Goal: Communication & Community: Answer question/provide support

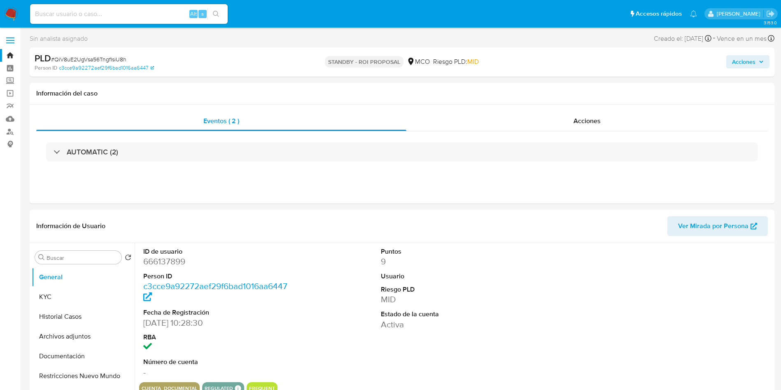
select select "10"
drag, startPoint x: 595, startPoint y: 137, endPoint x: 591, endPoint y: 130, distance: 8.3
click at [595, 137] on div "AUTOMATIC (2)" at bounding box center [402, 151] width 732 height 41
click at [588, 126] on div "Acciones" at bounding box center [587, 121] width 362 height 20
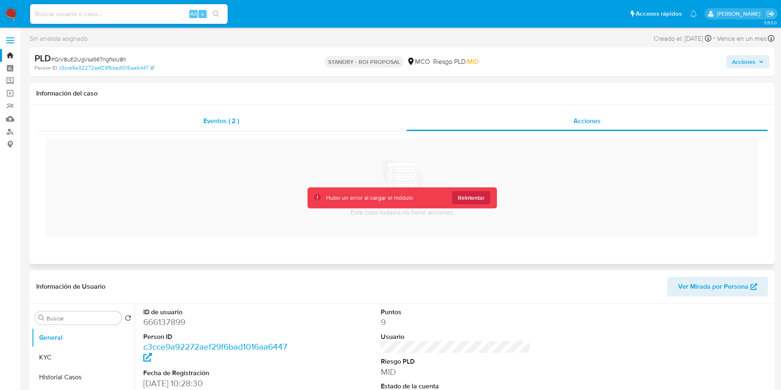
click at [313, 122] on div "Eventos ( 2 )" at bounding box center [221, 121] width 370 height 20
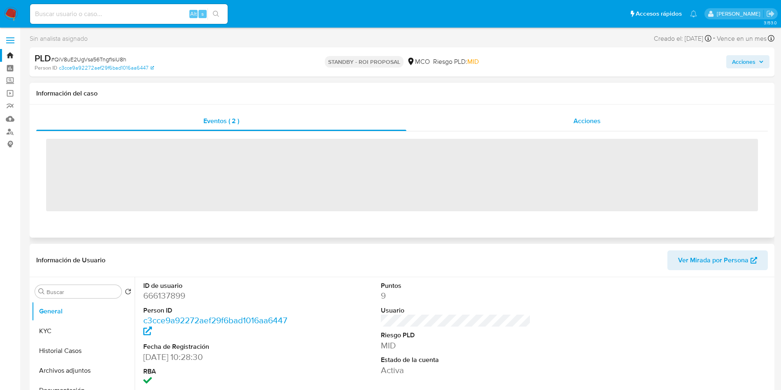
click at [489, 117] on div "Acciones" at bounding box center [587, 121] width 362 height 20
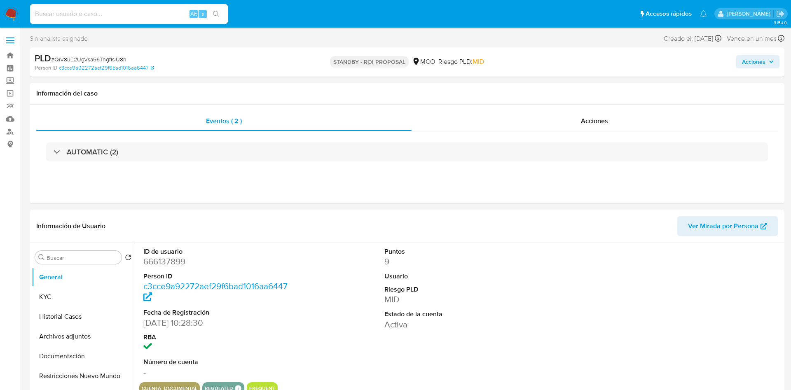
select select "10"
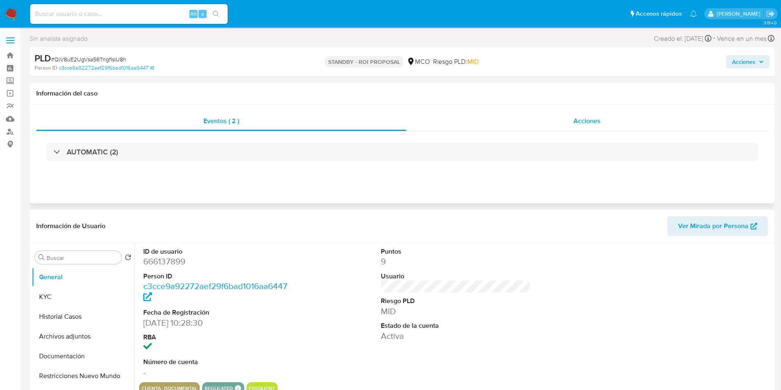
click at [490, 112] on div "Acciones" at bounding box center [587, 121] width 362 height 20
select select "10"
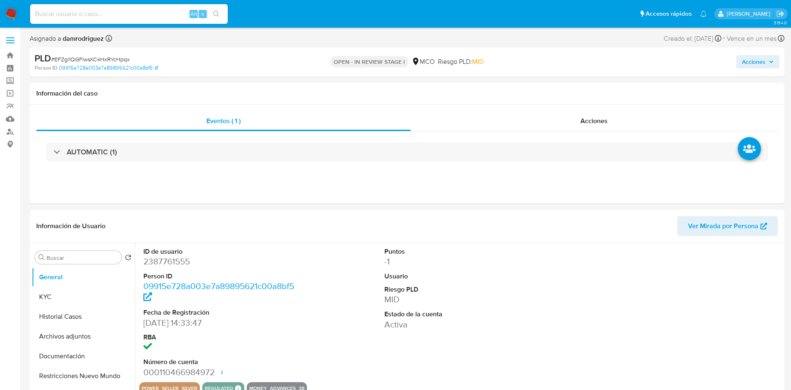
select select "10"
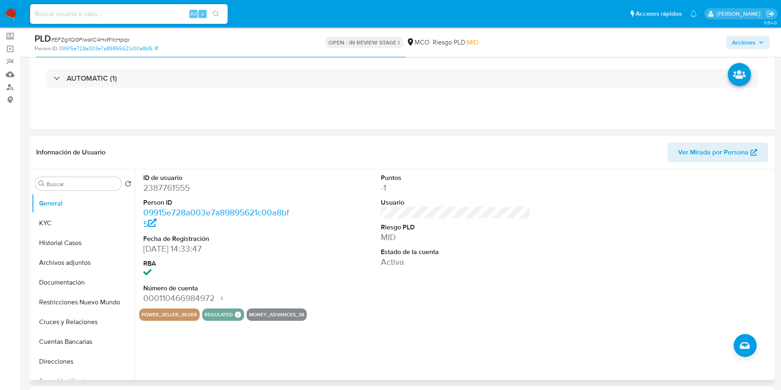
scroll to position [62, 0]
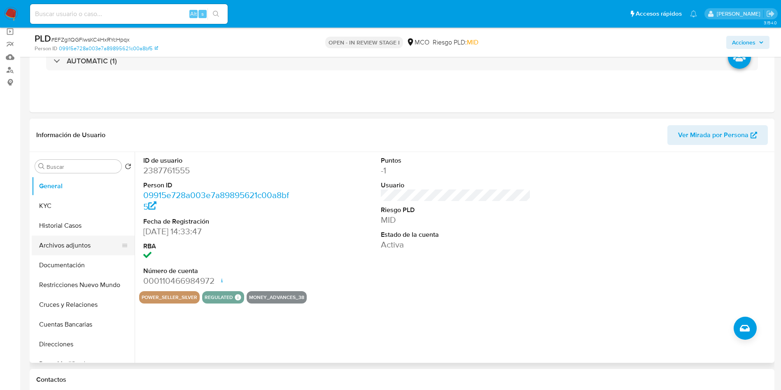
click at [66, 250] on button "Archivos adjuntos" at bounding box center [80, 246] width 96 height 20
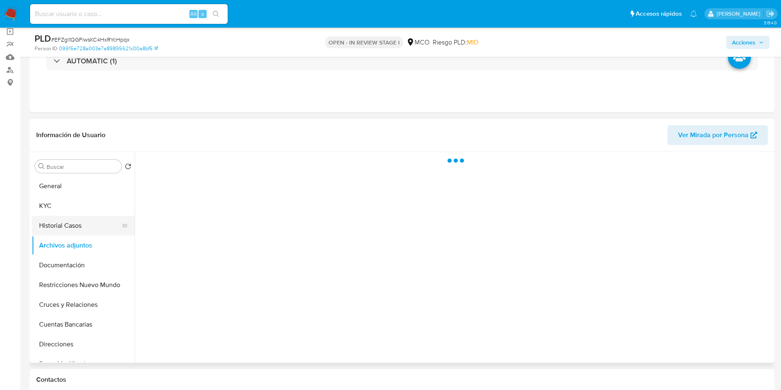
click at [68, 224] on button "Historial Casos" at bounding box center [80, 226] width 96 height 20
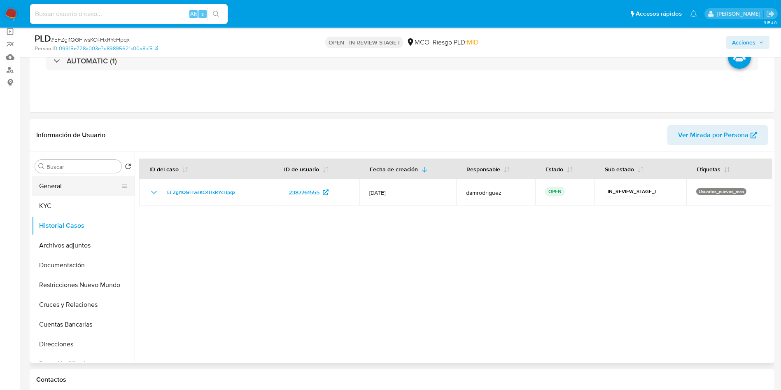
click at [49, 191] on button "General" at bounding box center [80, 186] width 96 height 20
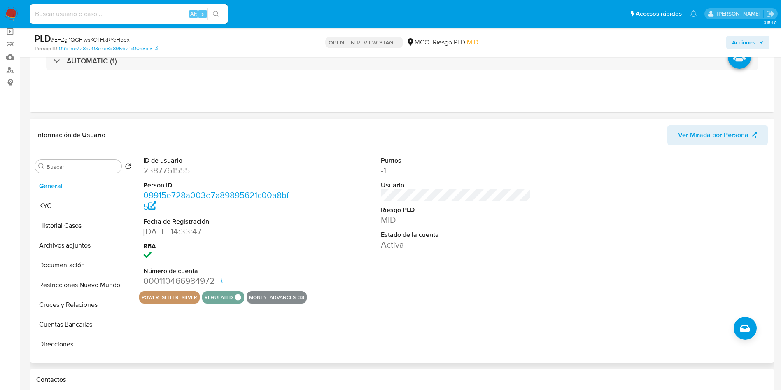
click at [163, 173] on dd "2387761555" at bounding box center [218, 171] width 150 height 12
copy dd "2387761555"
click at [164, 166] on dd "2387761555" at bounding box center [218, 171] width 150 height 12
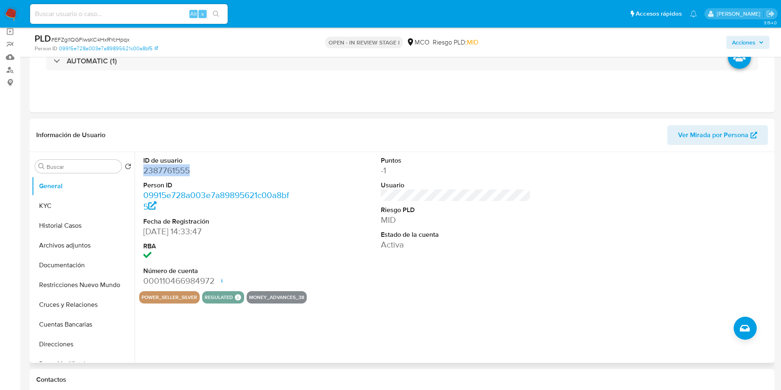
click at [164, 166] on dd "2387761555" at bounding box center [218, 171] width 150 height 12
click at [87, 75] on div "AUTOMATIC (1)" at bounding box center [402, 60] width 732 height 41
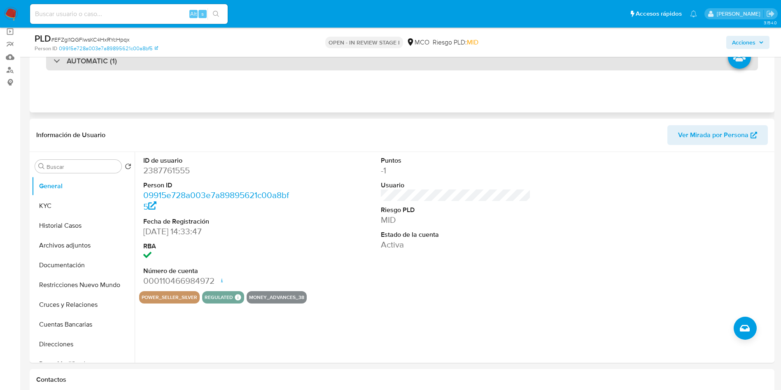
click at [87, 63] on h3 "AUTOMATIC (1)" at bounding box center [92, 60] width 50 height 9
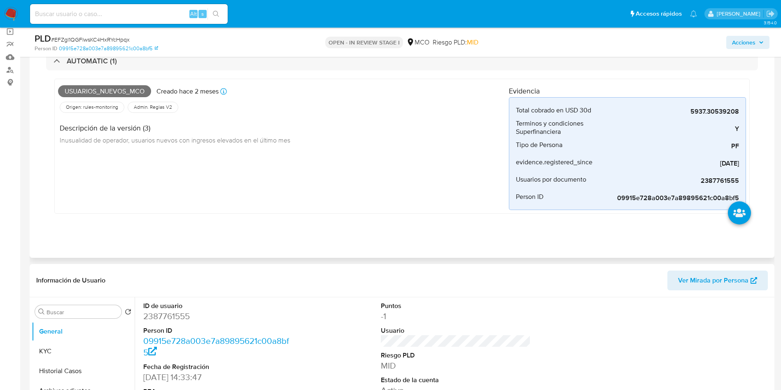
click at [89, 86] on span "Usuarios_nuevos_mco" at bounding box center [104, 91] width 93 height 12
copy span "Usuarios_nuevos_mco"
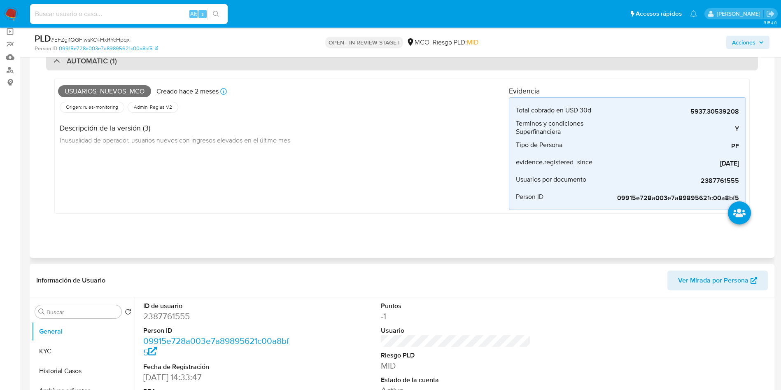
click at [89, 65] on h3 "AUTOMATIC (1)" at bounding box center [92, 60] width 50 height 9
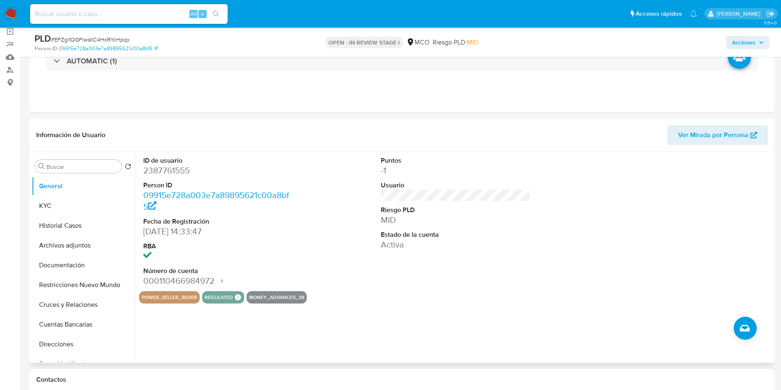
click at [151, 172] on dd "2387761555" at bounding box center [218, 171] width 150 height 12
copy dd "2387761555"
click at [49, 192] on button "General" at bounding box center [80, 186] width 96 height 20
click at [50, 198] on button "KYC" at bounding box center [80, 206] width 96 height 20
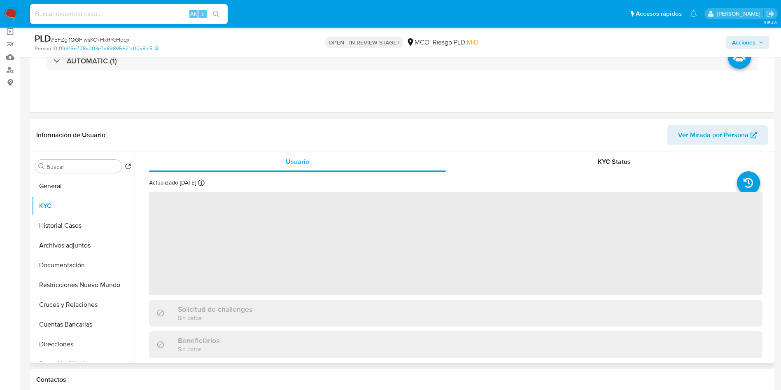
click at [393, 133] on header "Información de Usuario Ver Mirada por Persona" at bounding box center [402, 135] width 732 height 20
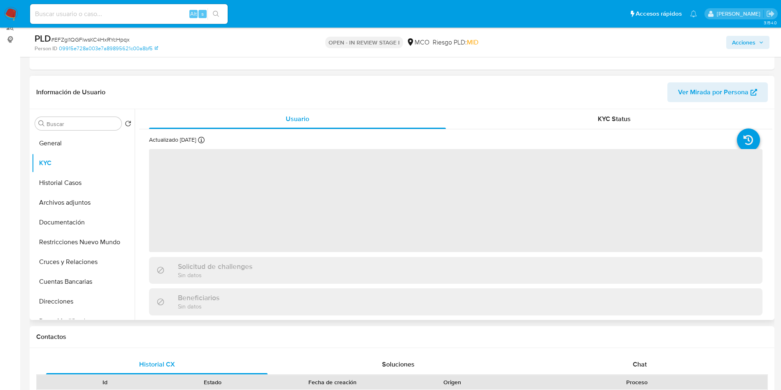
scroll to position [124, 0]
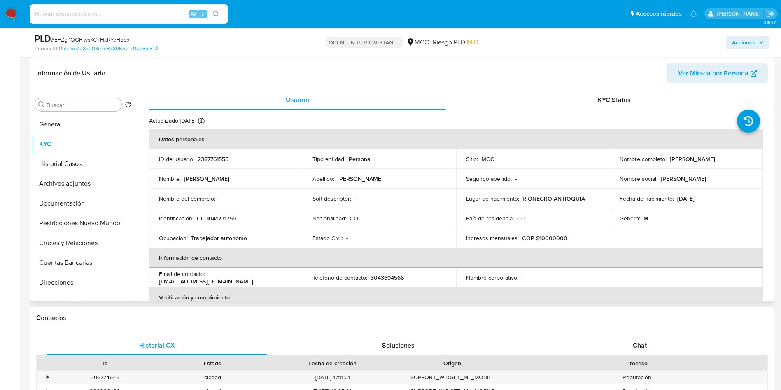
drag, startPoint x: 749, startPoint y: 161, endPoint x: 667, endPoint y: 161, distance: 82.4
click at [667, 161] on div "Nombre completo : Johnatan Salazar Ocampo" at bounding box center [687, 158] width 134 height 7
copy p "[PERSON_NAME]"
click at [221, 216] on p "CC 1041231759" at bounding box center [216, 218] width 39 height 7
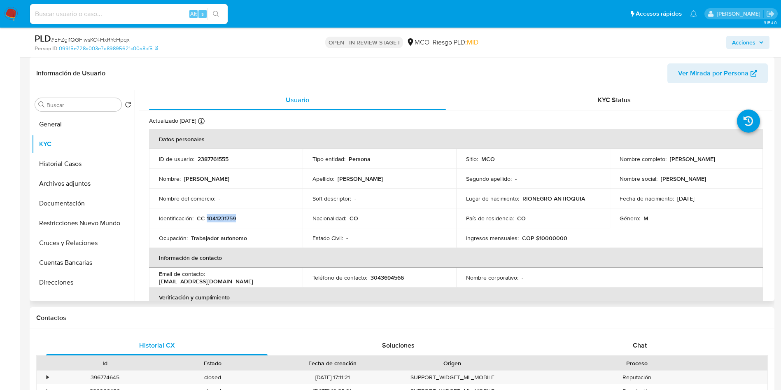
copy p "1041231759"
drag, startPoint x: 712, startPoint y: 199, endPoint x: 674, endPoint y: 201, distance: 38.3
click at [674, 201] on div "Fecha de nacimiento : 14/12/1992" at bounding box center [687, 198] width 134 height 7
copy p "14/12/1992"
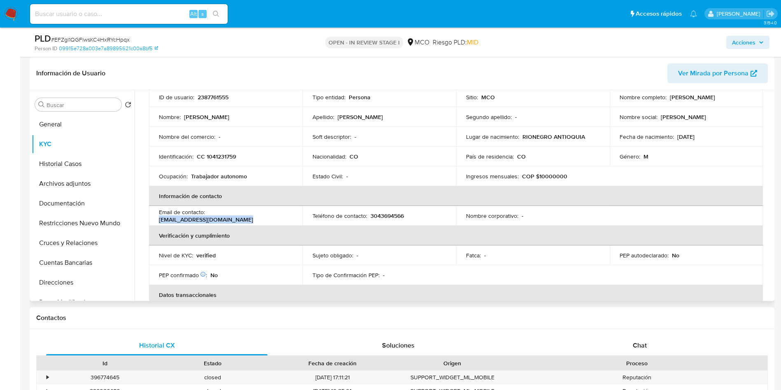
drag, startPoint x: 247, startPoint y: 221, endPoint x: 154, endPoint y: 219, distance: 92.7
click at [154, 219] on td "Email de contacto : jhonatansalazar780@gmail.com" at bounding box center [226, 216] width 154 height 20
copy p "jhonatansalazar780@gmail.com"
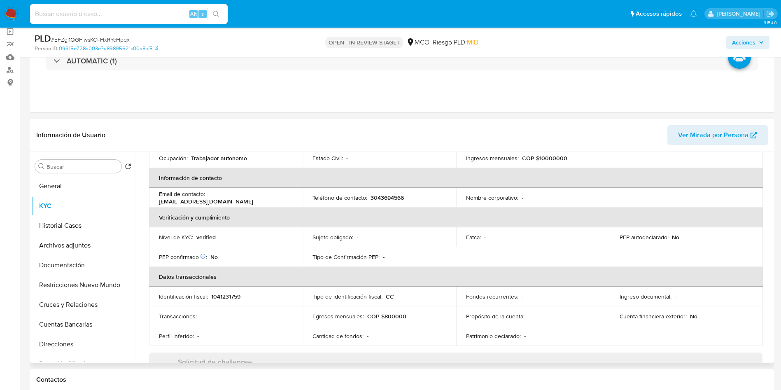
scroll to position [0, 0]
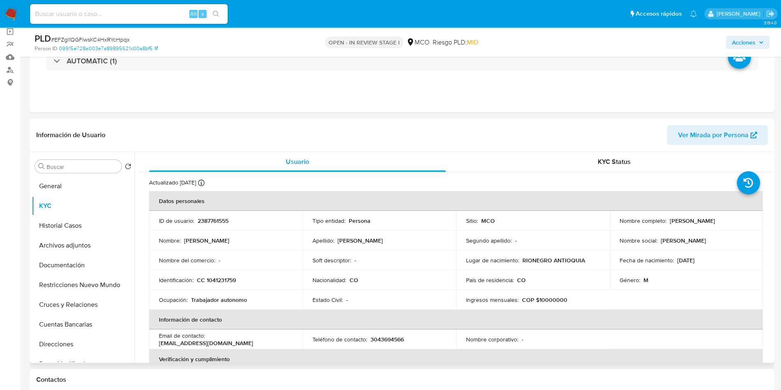
click at [410, 133] on header "Información de Usuario Ver Mirada por Persona" at bounding box center [402, 135] width 732 height 20
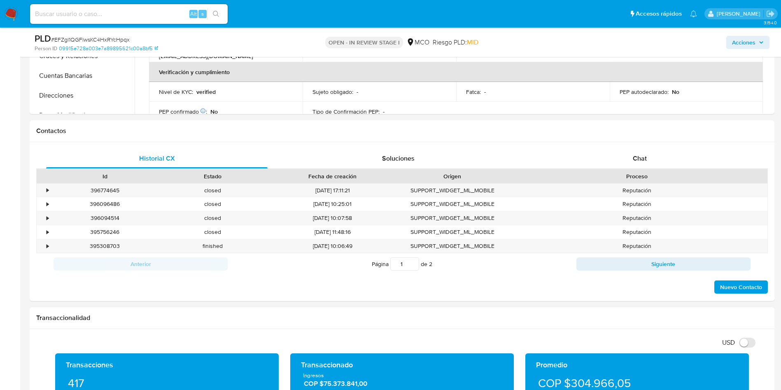
scroll to position [371, 0]
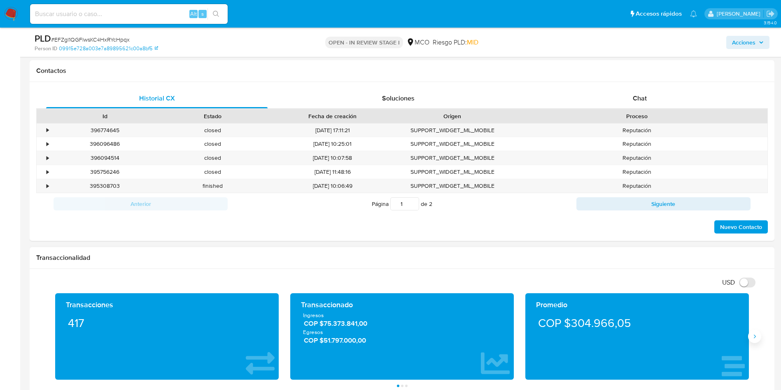
click at [755, 335] on icon "Siguiente" at bounding box center [755, 336] width 2 height 4
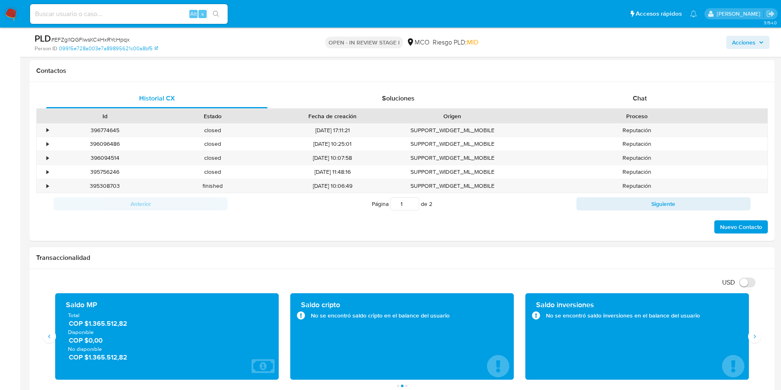
click at [87, 343] on span "COP $0,00" at bounding box center [167, 340] width 197 height 9
click at [97, 360] on span "COP $1.365.512,82" at bounding box center [167, 357] width 197 height 9
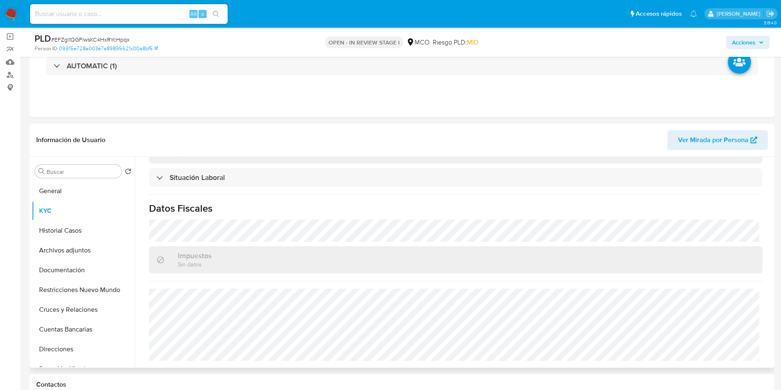
scroll to position [124, 0]
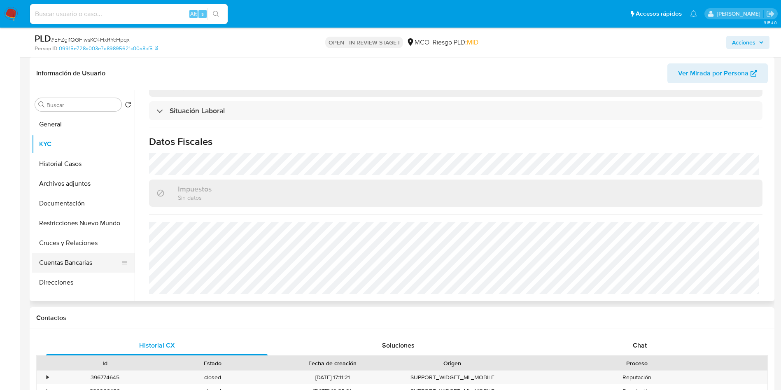
click at [64, 263] on button "Cuentas Bancarias" at bounding box center [80, 263] width 96 height 20
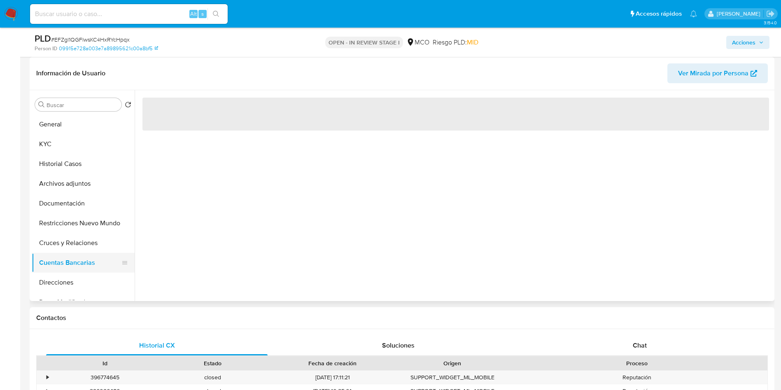
scroll to position [0, 0]
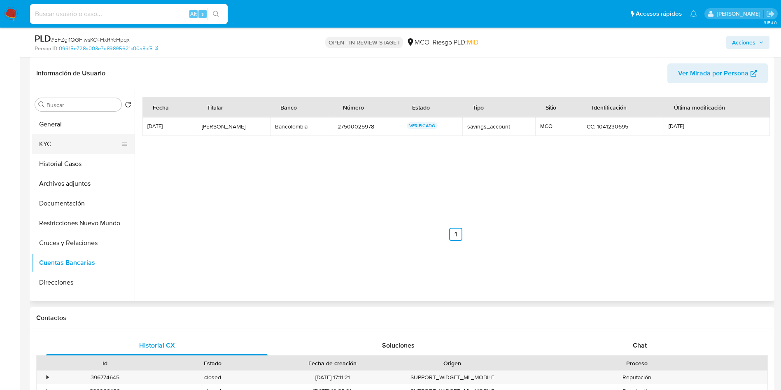
click at [63, 142] on button "KYC" at bounding box center [80, 144] width 96 height 20
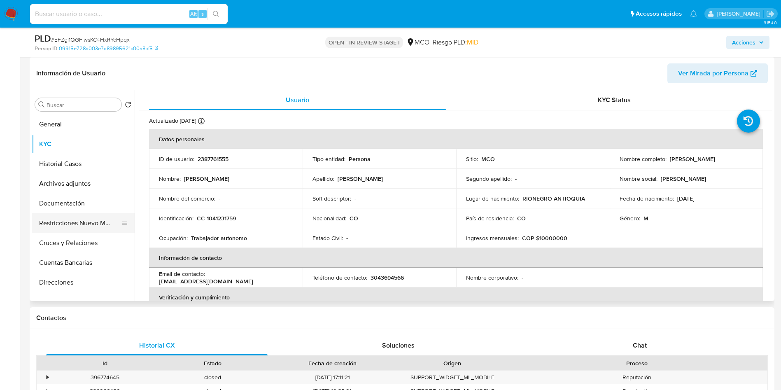
drag, startPoint x: 77, startPoint y: 220, endPoint x: 83, endPoint y: 229, distance: 11.1
click at [77, 220] on button "Restricciones Nuevo Mundo" at bounding box center [80, 223] width 96 height 20
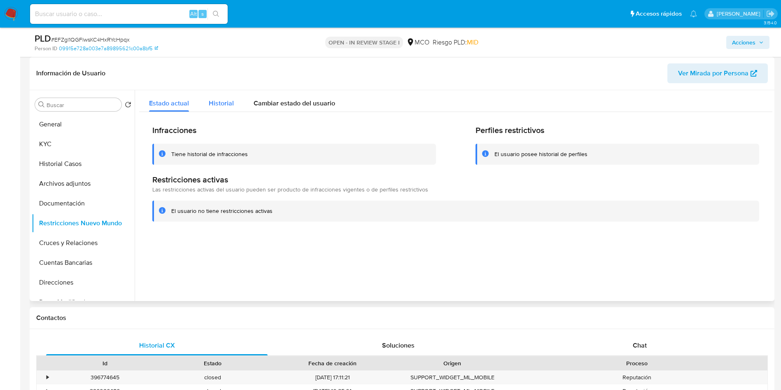
click at [215, 100] on span "Historial" at bounding box center [221, 102] width 25 height 9
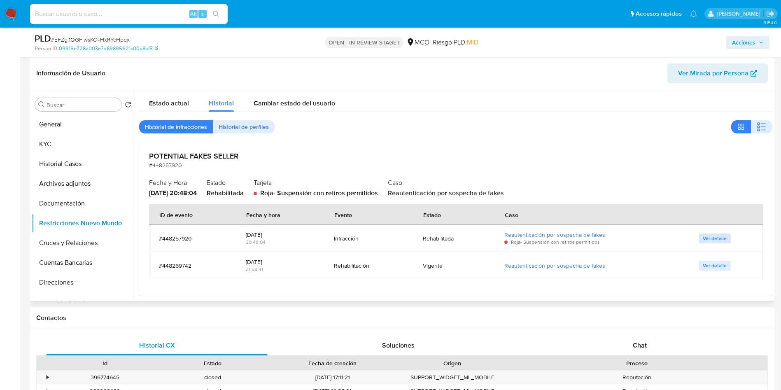
click at [710, 239] on span "Ver detalle" at bounding box center [715, 238] width 24 height 8
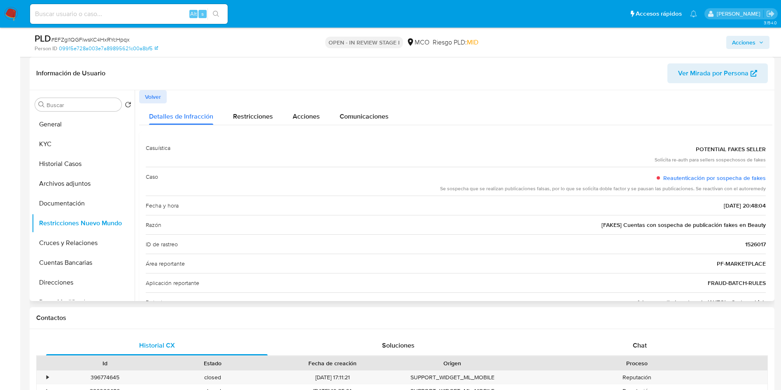
drag, startPoint x: 506, startPoint y: 189, endPoint x: 757, endPoint y: 186, distance: 250.8
click at [757, 186] on div "Se sospecha que se realizan publicaciones falsas, por lo que se solicita doble …" at bounding box center [603, 188] width 326 height 7
click at [149, 99] on span "Volver" at bounding box center [153, 97] width 16 height 12
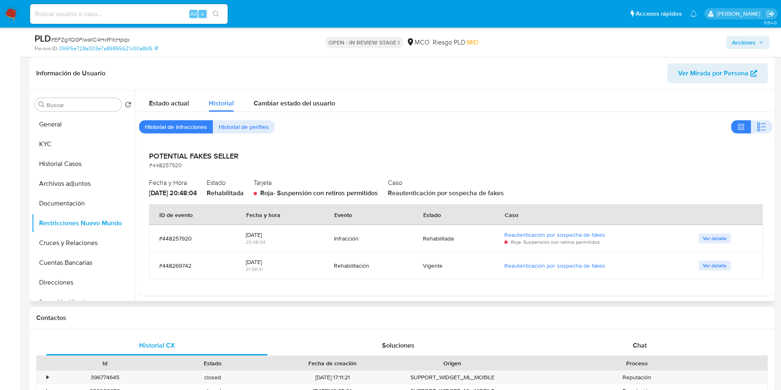
click at [714, 265] on span "Ver detalle" at bounding box center [715, 265] width 24 height 8
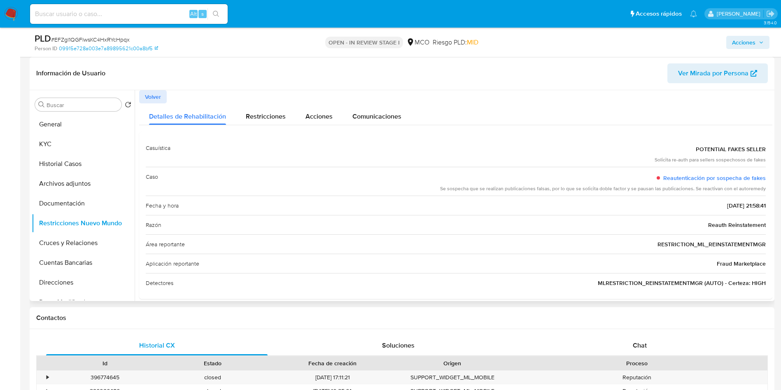
click at [149, 93] on span "Volver" at bounding box center [153, 97] width 16 height 12
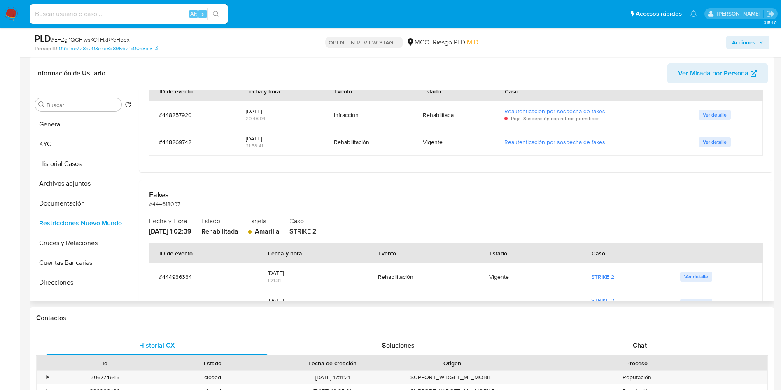
scroll to position [185, 0]
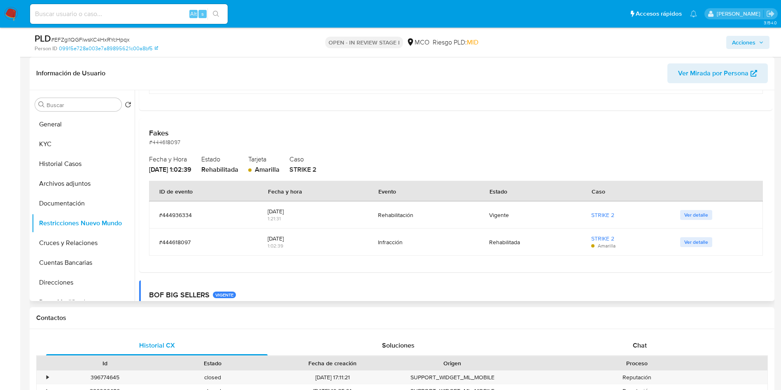
click at [703, 244] on span "Ver detalle" at bounding box center [696, 242] width 24 height 8
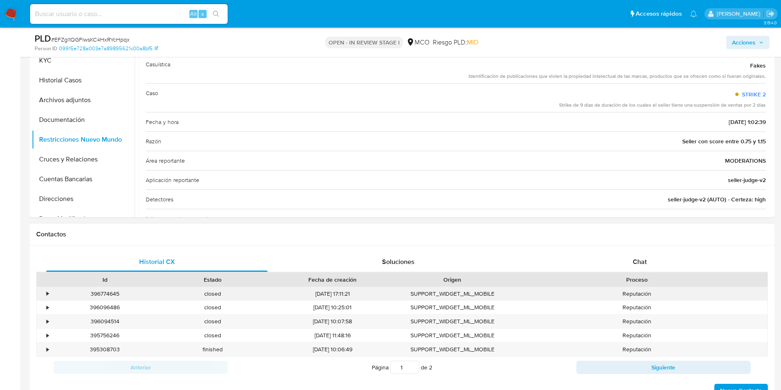
scroll to position [247, 0]
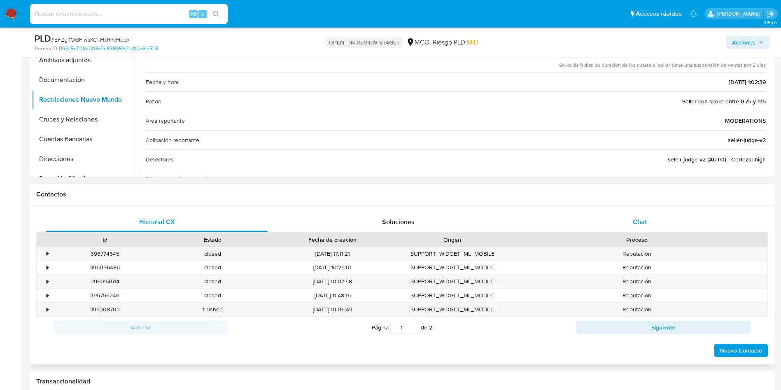
click at [650, 220] on div "Chat" at bounding box center [640, 222] width 222 height 20
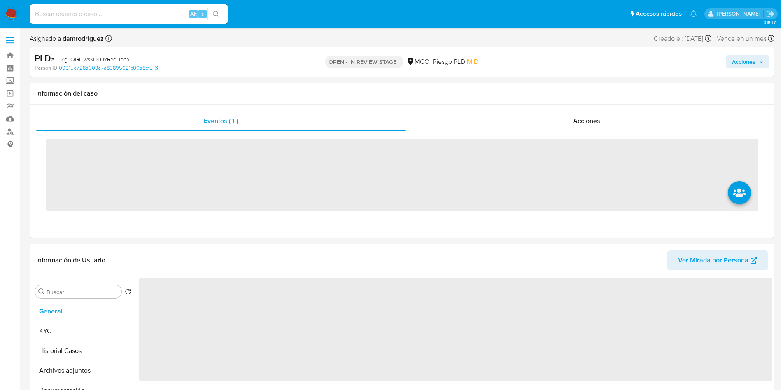
click at [63, 12] on input at bounding box center [129, 14] width 198 height 11
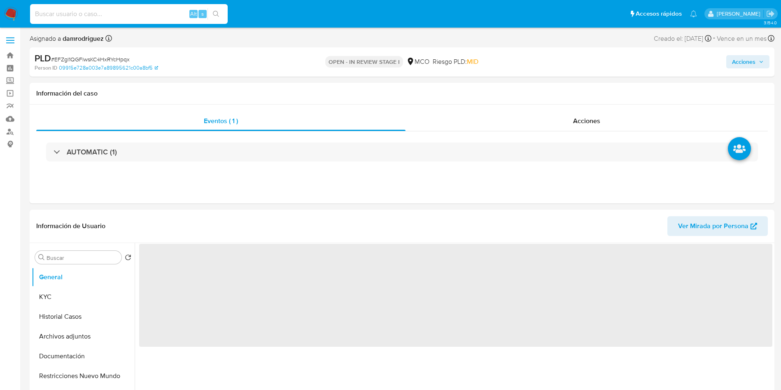
paste input "1986565476"
type input "1986565476"
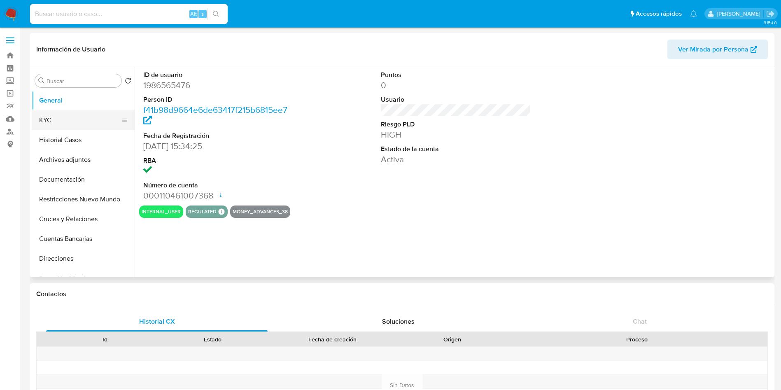
click at [56, 121] on button "KYC" at bounding box center [80, 120] width 96 height 20
select select "10"
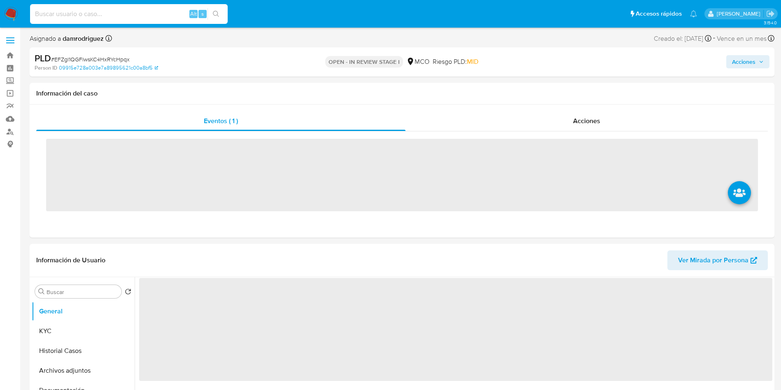
click at [110, 12] on input at bounding box center [129, 14] width 198 height 11
paste input "2249587240"
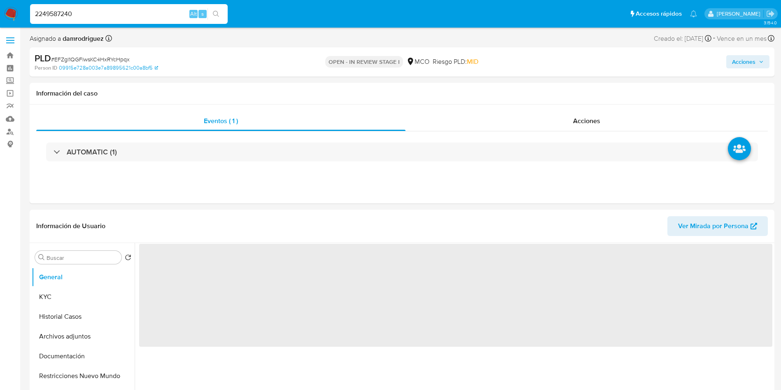
type input "2249587240"
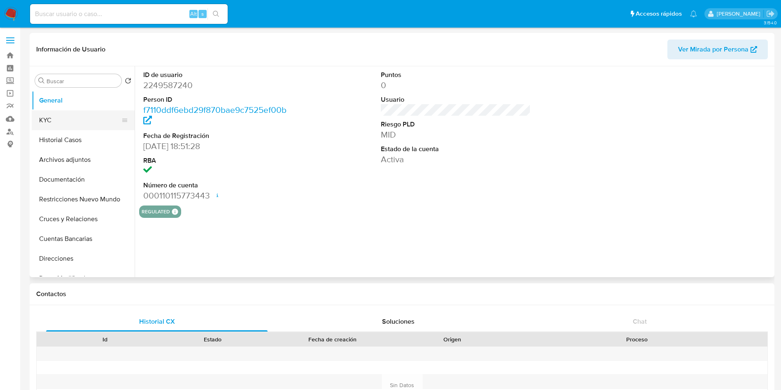
select select "10"
click at [62, 119] on button "KYC" at bounding box center [80, 120] width 96 height 20
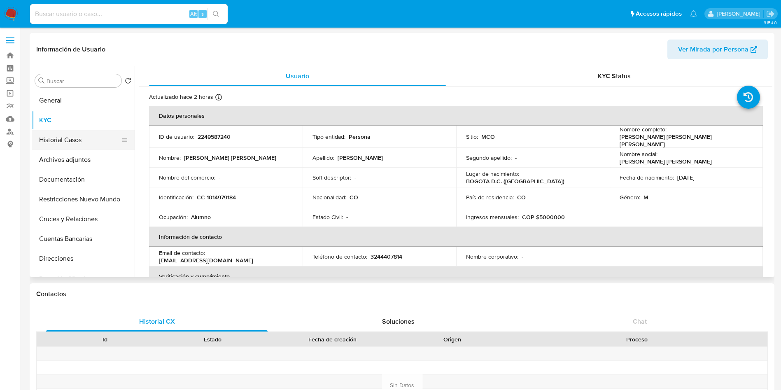
click at [64, 140] on button "Historial Casos" at bounding box center [80, 140] width 96 height 20
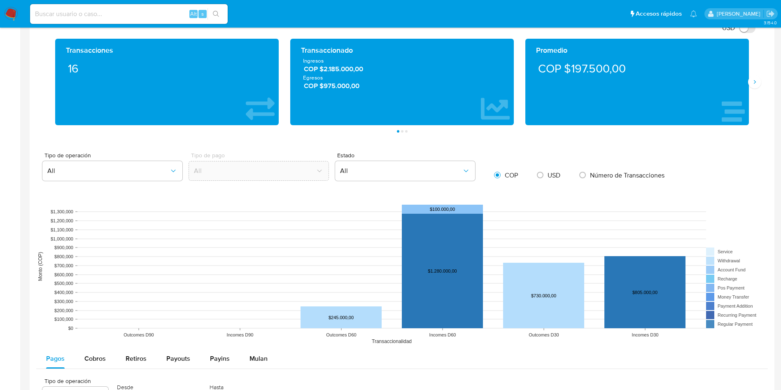
scroll to position [556, 0]
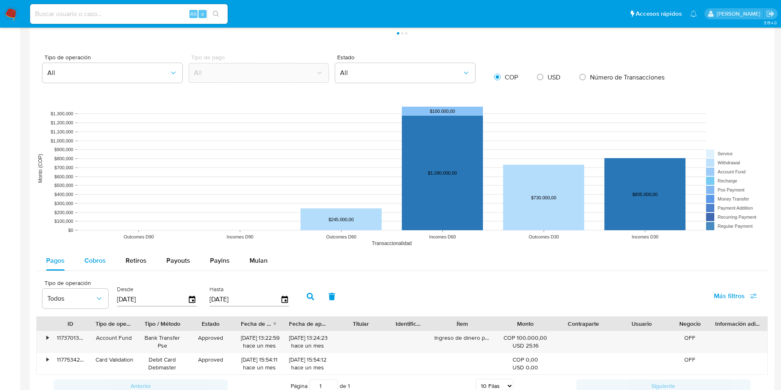
click at [95, 256] on span "Cobros" at bounding box center [94, 260] width 21 height 9
select select "10"
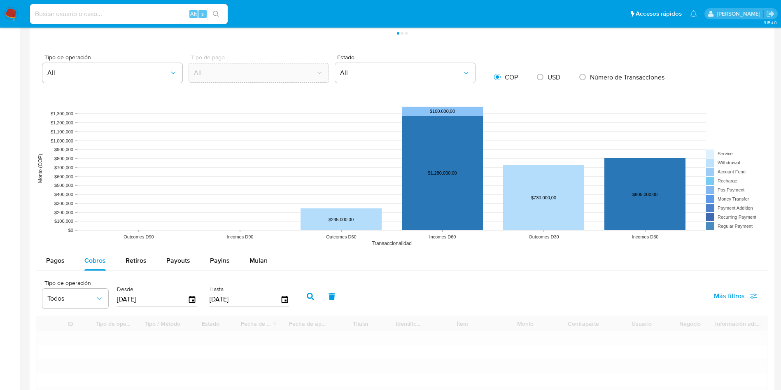
scroll to position [741, 0]
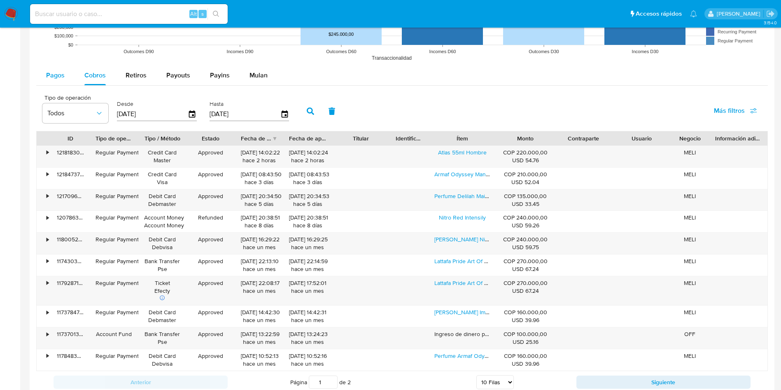
click at [64, 83] on div "Pagos" at bounding box center [55, 75] width 19 height 20
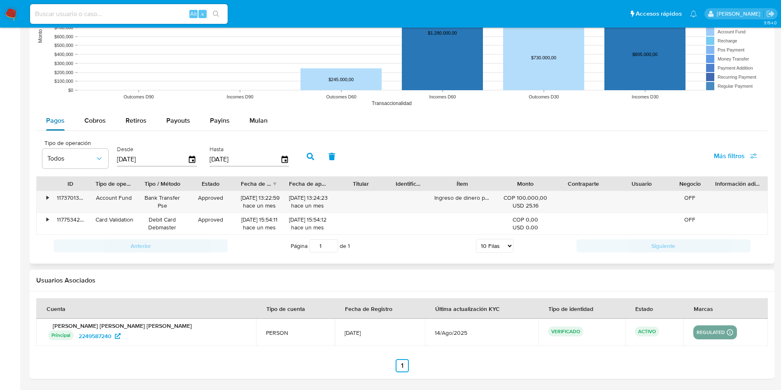
scroll to position [696, 0]
click at [97, 119] on span "Cobros" at bounding box center [94, 120] width 21 height 9
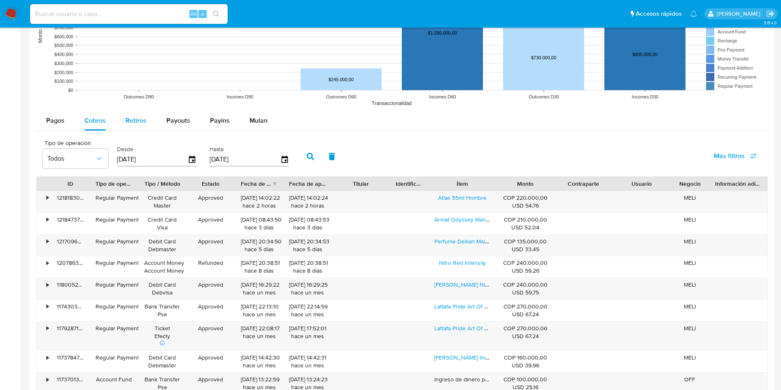
click at [138, 124] on span "Retiros" at bounding box center [136, 120] width 21 height 9
select select "10"
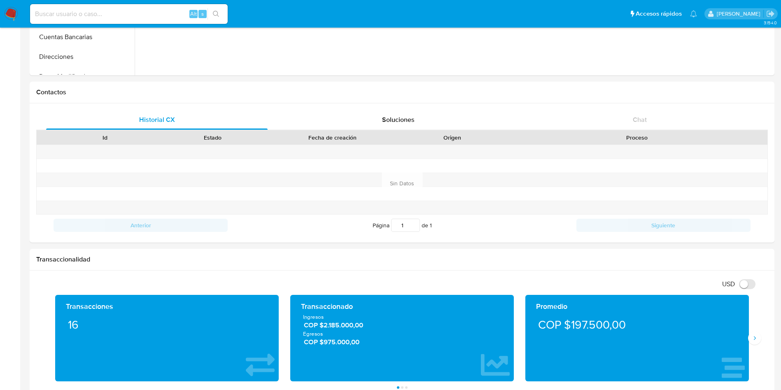
scroll to position [0, 0]
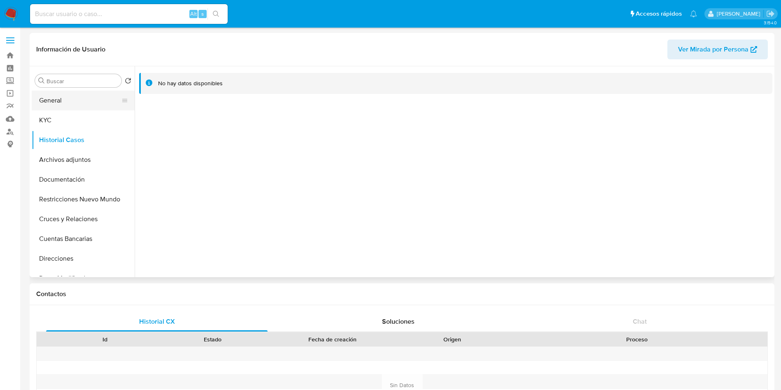
click at [69, 100] on button "General" at bounding box center [80, 101] width 96 height 20
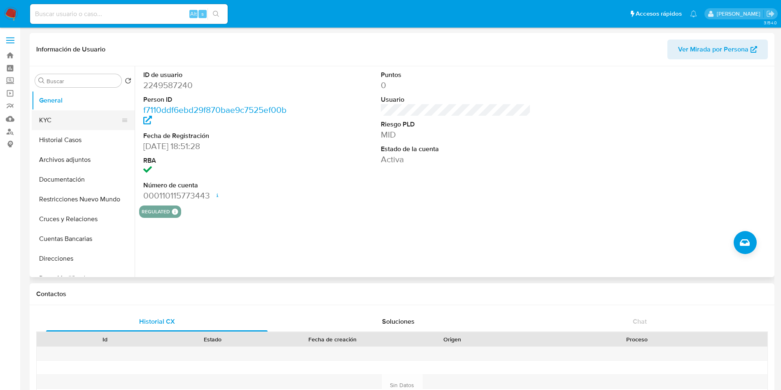
click at [61, 119] on button "KYC" at bounding box center [80, 120] width 96 height 20
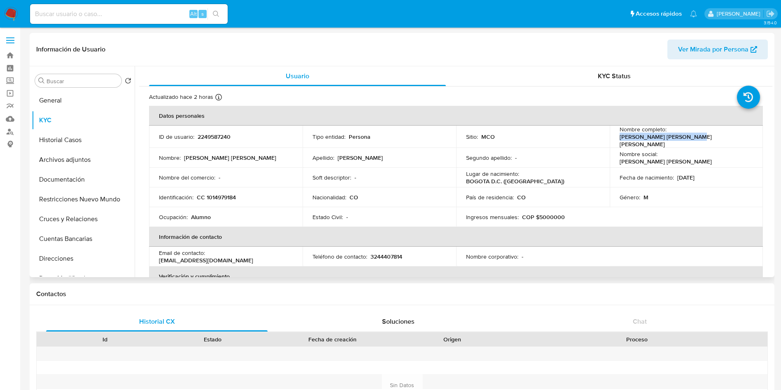
drag, startPoint x: 744, startPoint y: 135, endPoint x: 667, endPoint y: 136, distance: 76.6
click at [667, 136] on div "Nombre completo : Juan Jose Romero Restrepo" at bounding box center [687, 137] width 134 height 22
copy p "Juan Jose Romero Restrepo"
drag, startPoint x: 90, startPoint y: 202, endPoint x: 141, endPoint y: 194, distance: 52.1
click at [90, 203] on button "Restricciones Nuevo Mundo" at bounding box center [83, 199] width 103 height 20
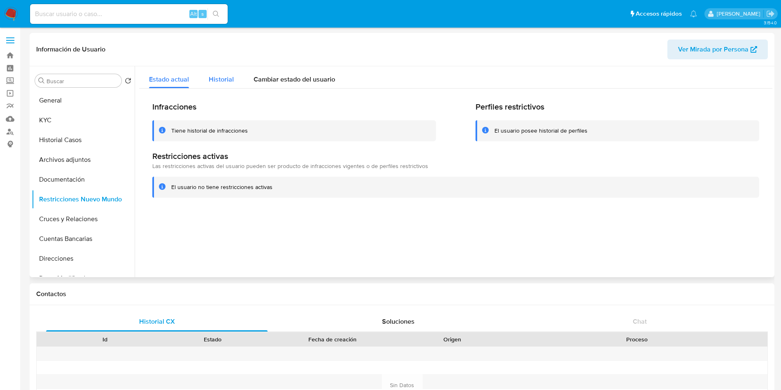
click at [212, 72] on div "Historial" at bounding box center [221, 77] width 25 height 22
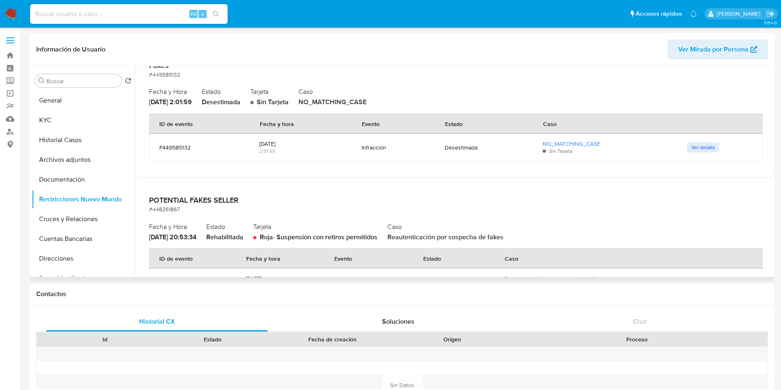
scroll to position [16, 0]
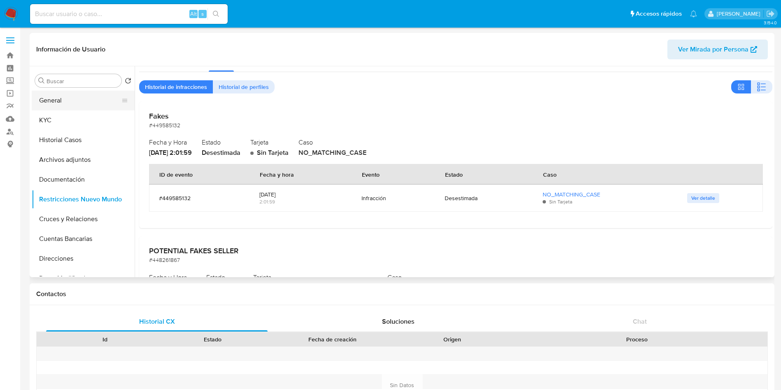
click at [54, 109] on button "General" at bounding box center [80, 101] width 96 height 20
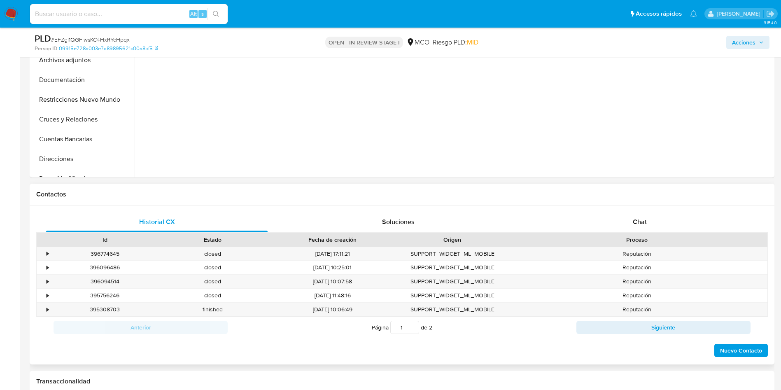
scroll to position [371, 0]
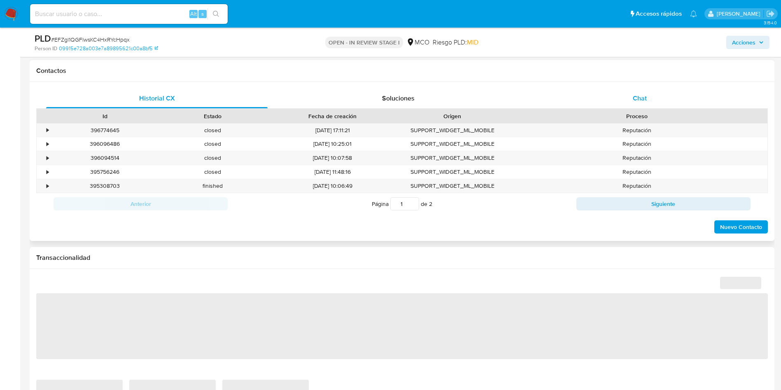
click at [644, 96] on span "Chat" at bounding box center [640, 97] width 14 height 9
select select "10"
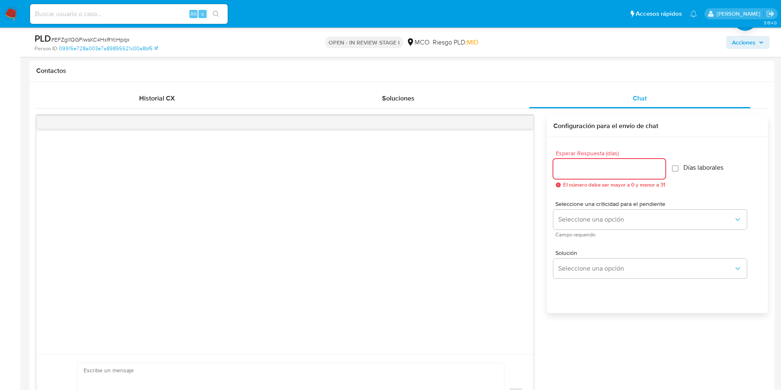
click at [607, 169] on input "Esperar Respuesta (días)" at bounding box center [609, 168] width 112 height 11
type input "3"
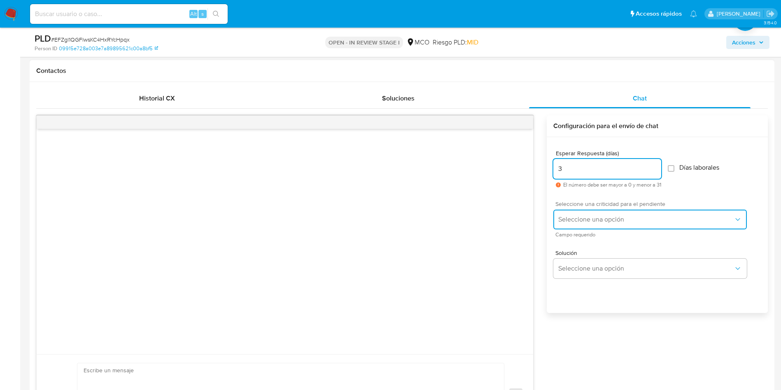
click at [630, 216] on span "Seleccione una opción" at bounding box center [645, 219] width 175 height 8
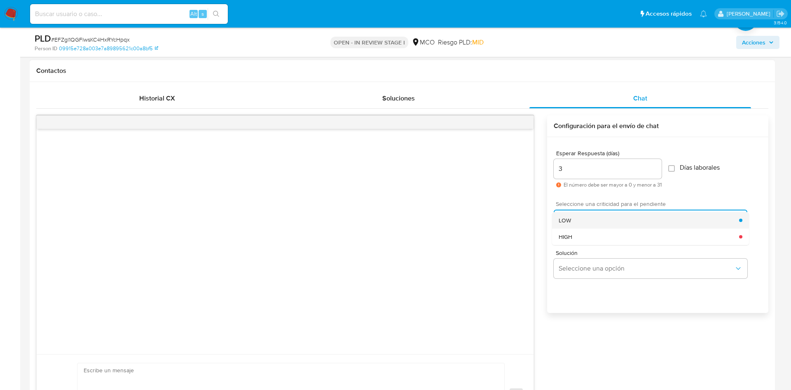
click at [600, 220] on div "LOW" at bounding box center [648, 220] width 180 height 16
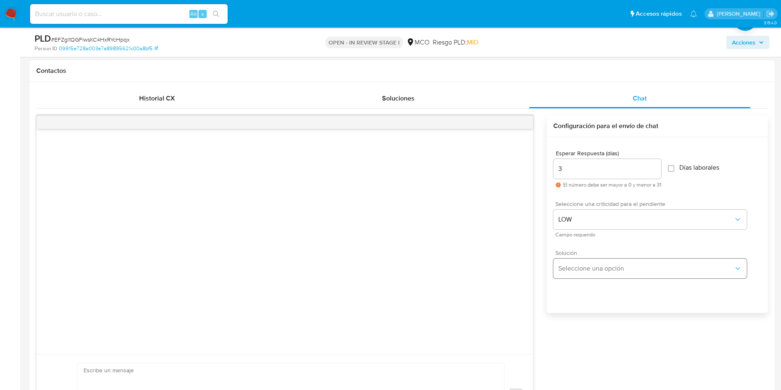
click at [595, 257] on div "Solución Seleccione una opción" at bounding box center [650, 264] width 194 height 28
click at [593, 264] on span "Seleccione una opción" at bounding box center [645, 268] width 175 height 8
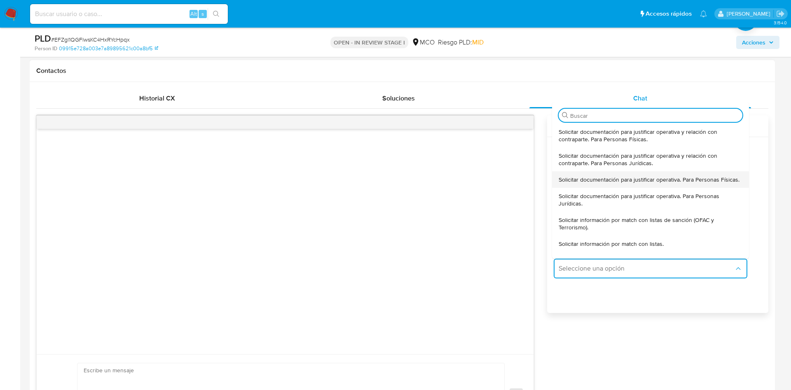
click at [612, 183] on span "Solicitar documentación para justificar operativa. Para Personas Físicas." at bounding box center [648, 179] width 181 height 7
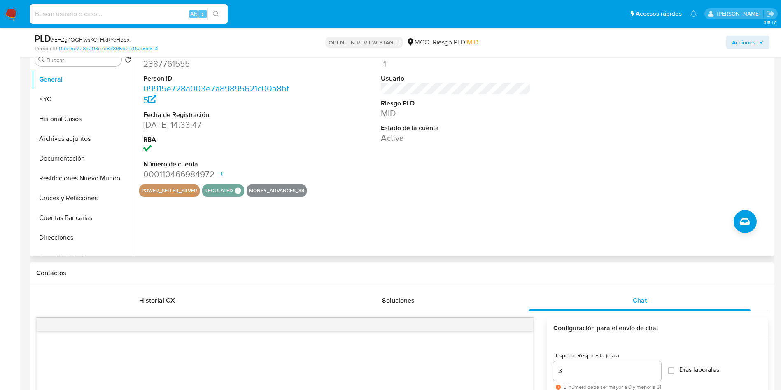
scroll to position [124, 0]
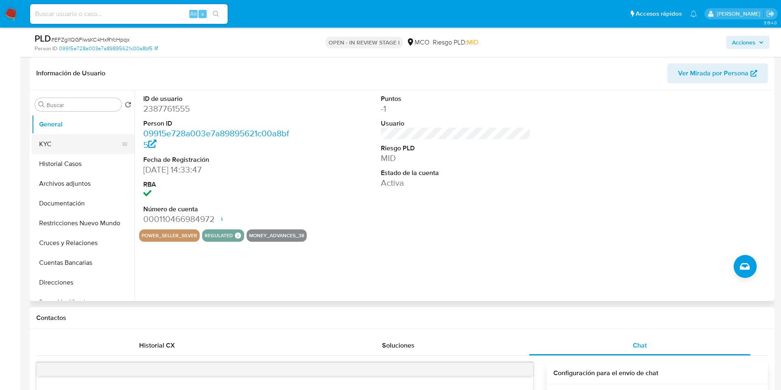
click at [72, 142] on button "KYC" at bounding box center [80, 144] width 96 height 20
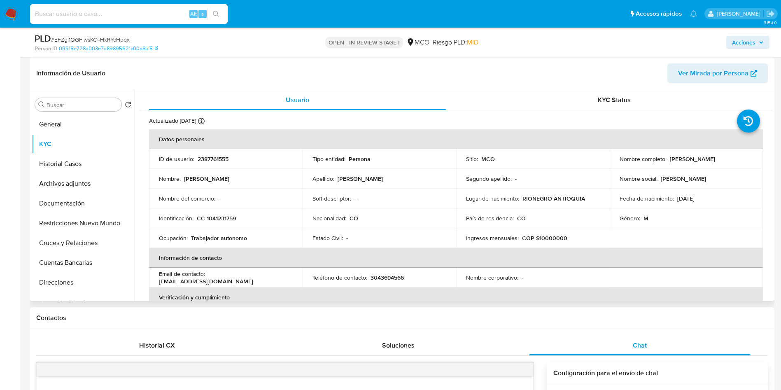
click at [671, 161] on p "[PERSON_NAME]" at bounding box center [692, 158] width 45 height 7
copy p "Johnatan"
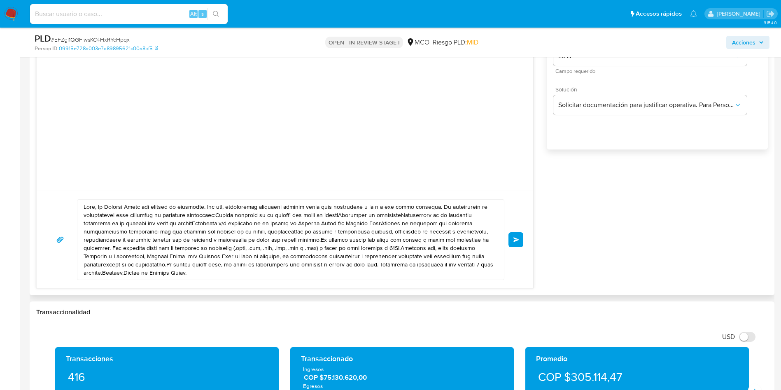
scroll to position [432, 0]
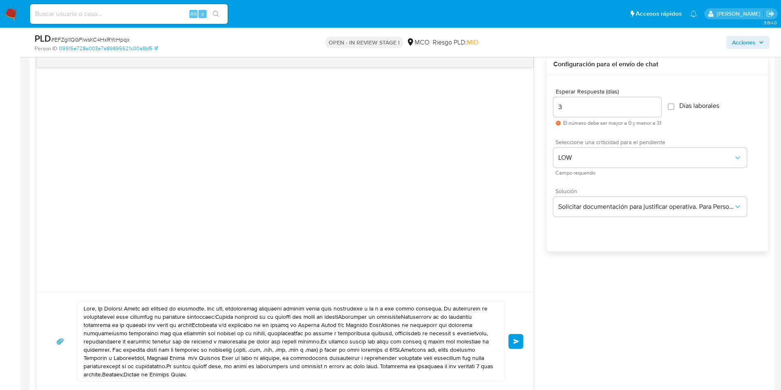
click at [95, 310] on textarea at bounding box center [289, 341] width 410 height 80
paste textarea "Johnatan"
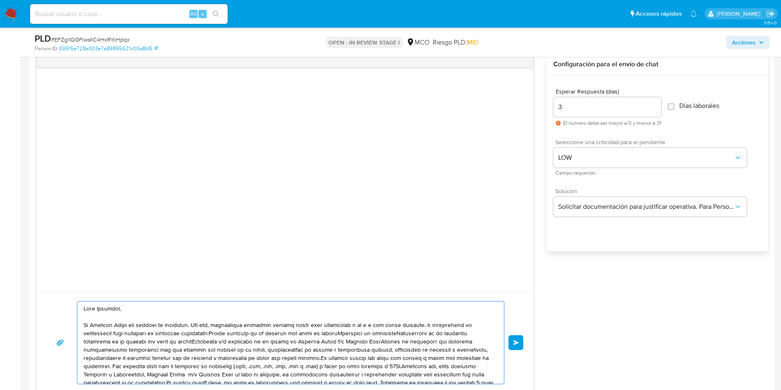
click at [419, 325] on textarea at bounding box center [289, 342] width 410 height 82
click at [259, 332] on textarea at bounding box center [289, 342] width 410 height 82
click at [217, 341] on textarea at bounding box center [289, 342] width 410 height 82
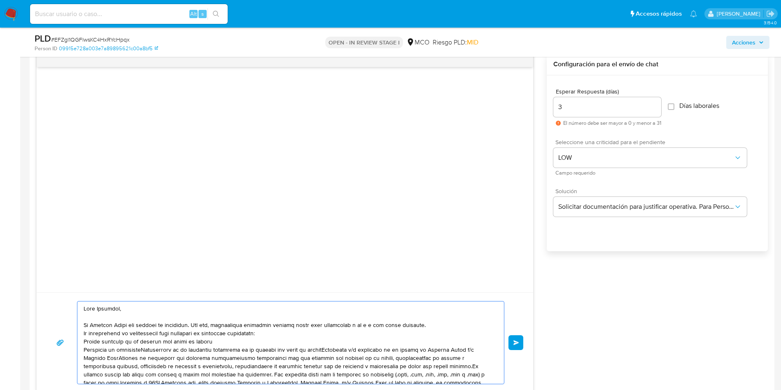
click at [148, 348] on textarea at bounding box center [289, 342] width 410 height 82
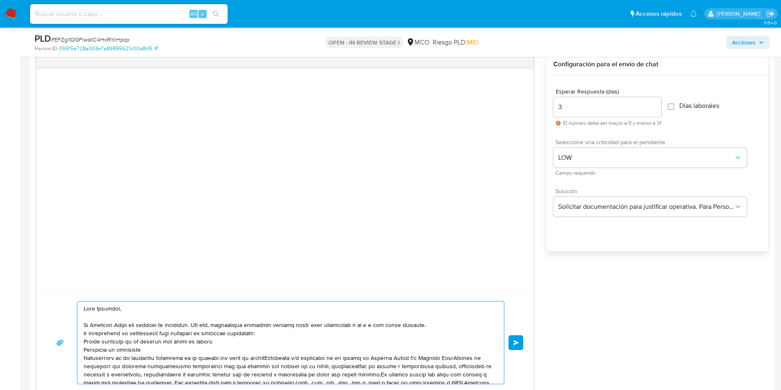
click at [268, 358] on textarea at bounding box center [289, 342] width 410 height 82
click at [267, 366] on textarea at bounding box center [289, 342] width 410 height 82
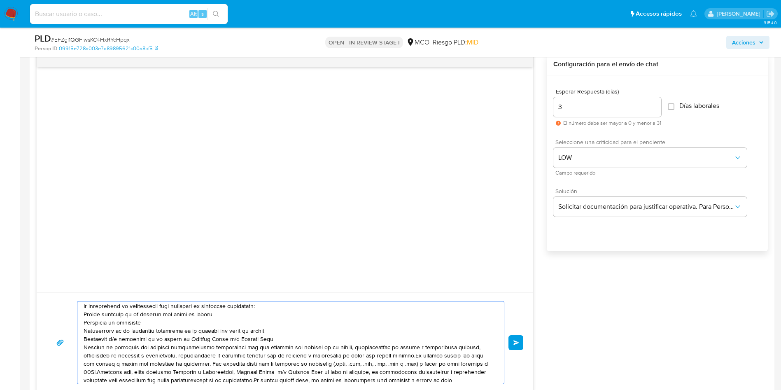
scroll to position [39, 0]
click at [410, 353] on textarea at bounding box center [289, 342] width 410 height 82
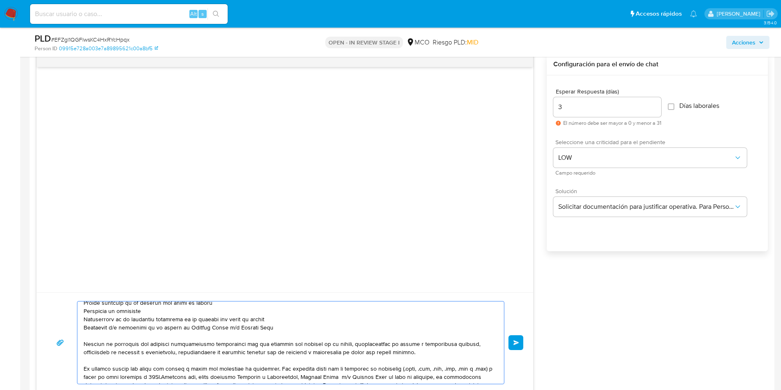
scroll to position [55, 0]
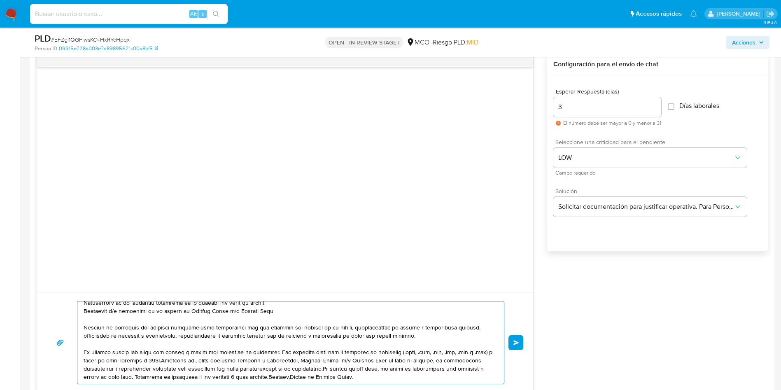
click at [332, 369] on textarea at bounding box center [289, 342] width 410 height 82
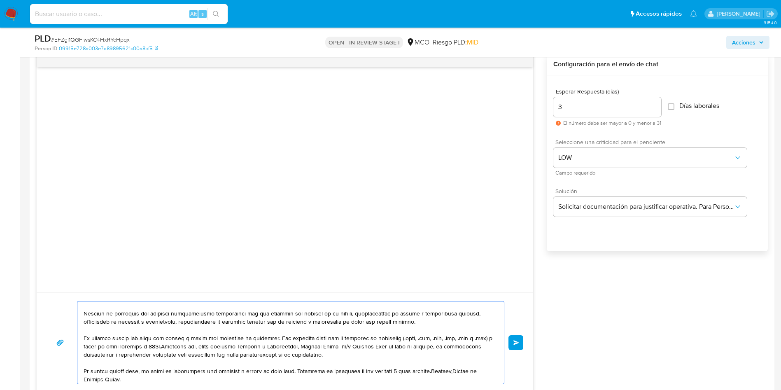
scroll to position [72, 0]
click at [438, 369] on textarea at bounding box center [289, 342] width 410 height 82
click at [437, 367] on textarea at bounding box center [289, 342] width 410 height 82
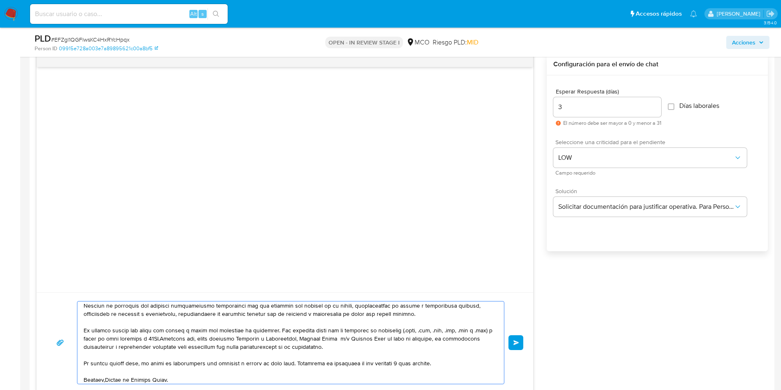
scroll to position [80, 0]
click at [105, 376] on textarea at bounding box center [289, 342] width 410 height 82
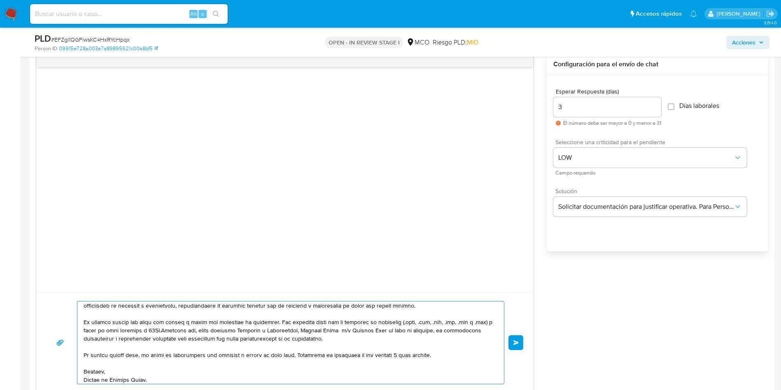
click at [169, 377] on textarea at bounding box center [289, 342] width 410 height 82
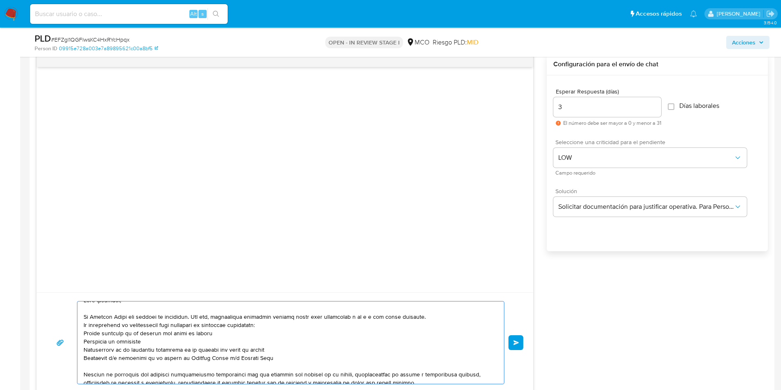
scroll to position [0, 0]
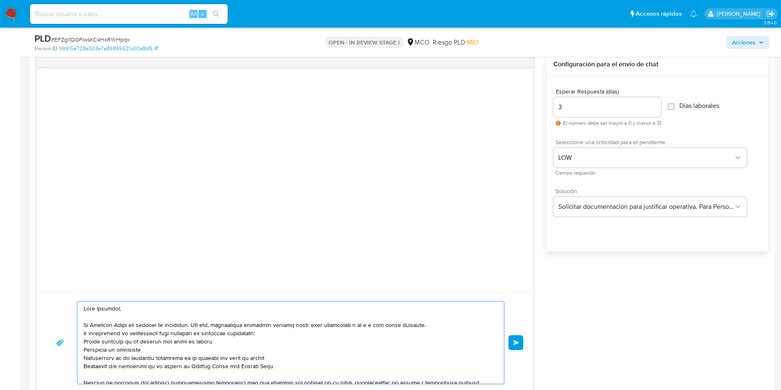
click at [297, 366] on textarea at bounding box center [289, 342] width 410 height 82
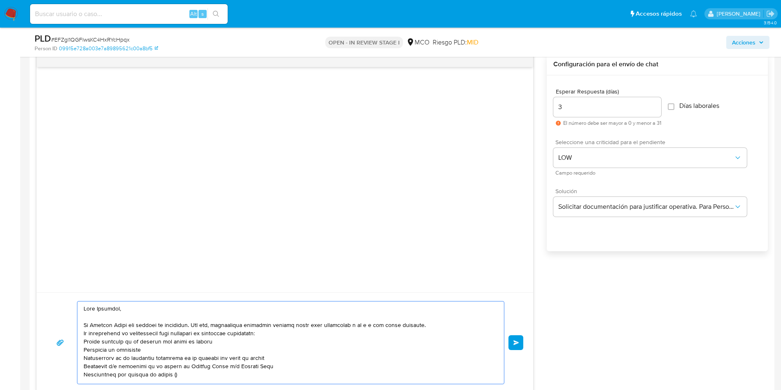
paste textarea "Juan Fernando Arcila"
click at [94, 377] on textarea at bounding box center [289, 342] width 410 height 82
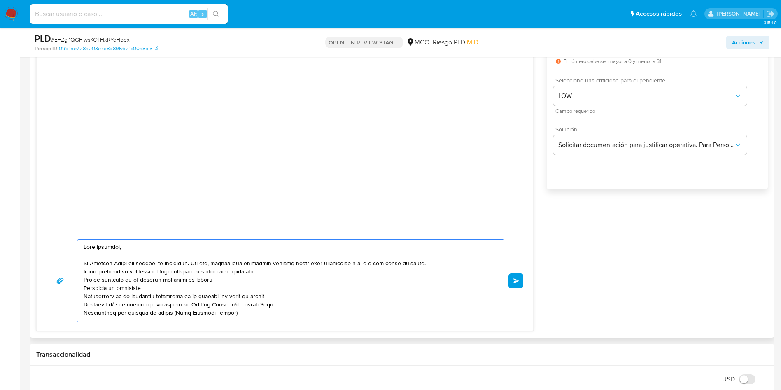
click at [82, 272] on div at bounding box center [288, 281] width 423 height 82
click at [84, 272] on textarea at bounding box center [289, 281] width 410 height 82
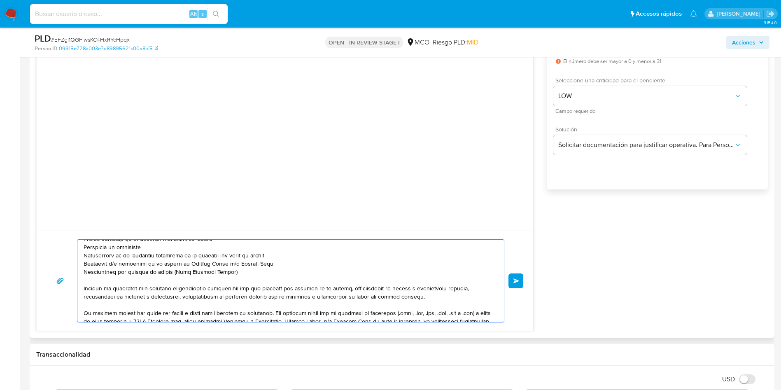
scroll to position [105, 0]
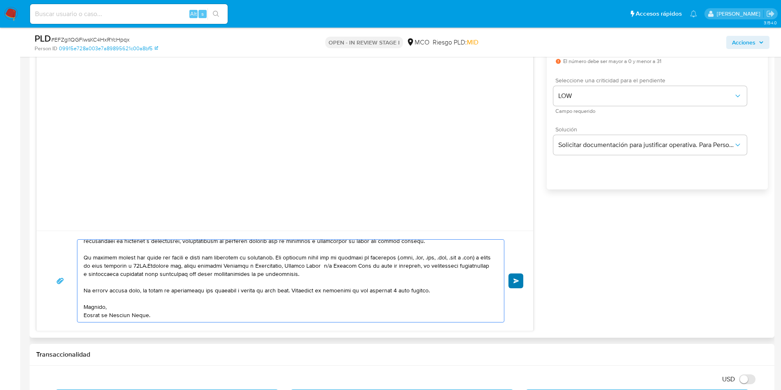
type textarea "Hola Johnatan, En Mercado Libre nos importa tu seguridad. Por eso, necesitamos …"
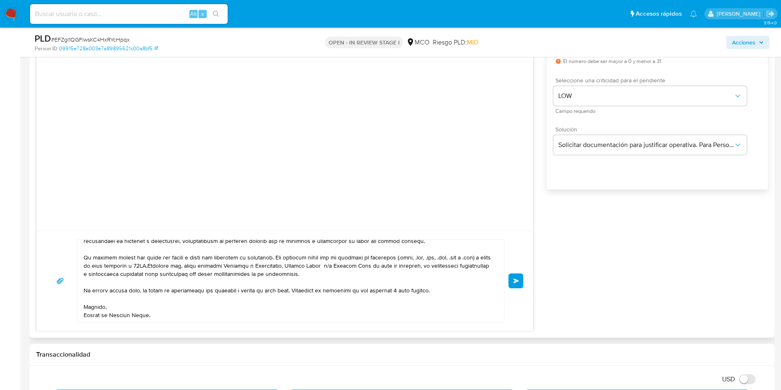
click at [515, 280] on span "Enviar" at bounding box center [517, 280] width 6 height 5
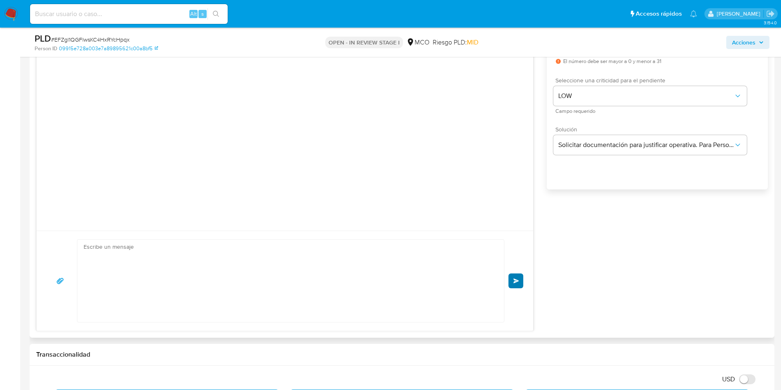
scroll to position [77, 0]
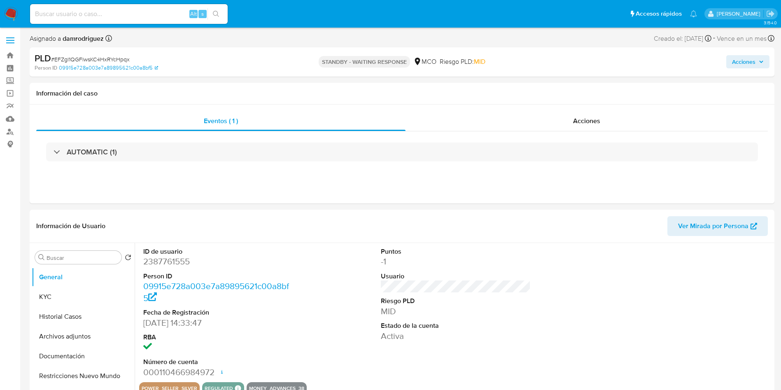
select select "10"
